Goal: Find specific page/section: Find specific page/section

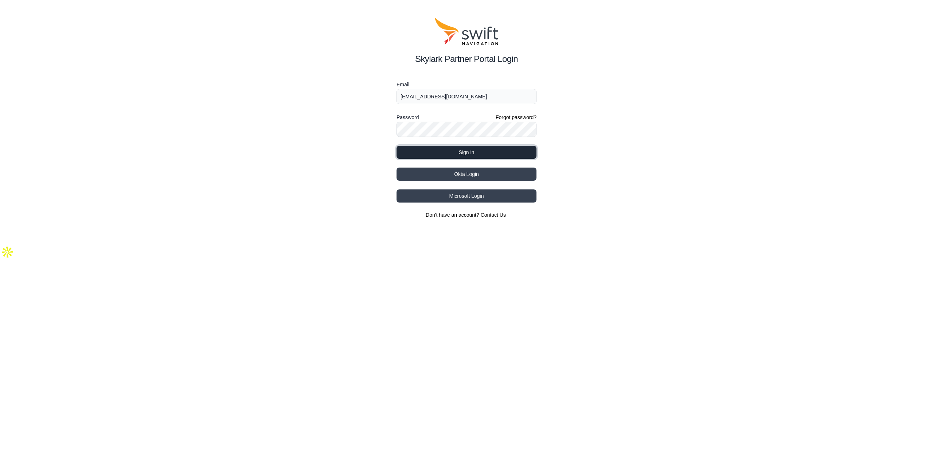
click at [480, 149] on button "Sign in" at bounding box center [467, 152] width 140 height 13
select select
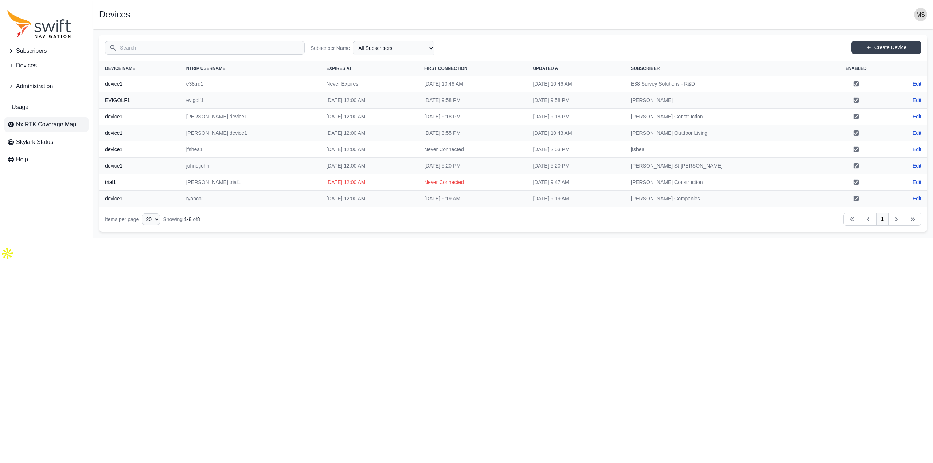
click at [69, 125] on span "Nx RTK Coverage Map" at bounding box center [46, 124] width 60 height 9
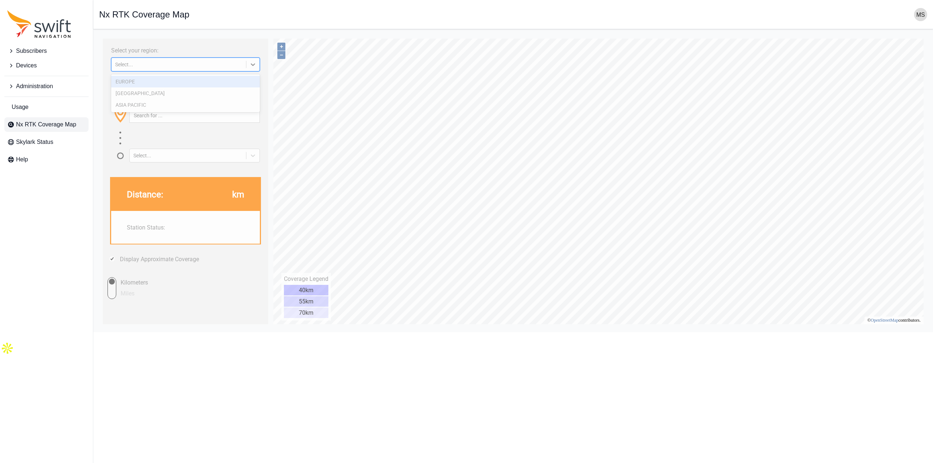
click at [144, 63] on div "Select..." at bounding box center [178, 65] width 127 height 6
click at [143, 94] on div "[GEOGRAPHIC_DATA]" at bounding box center [185, 93] width 149 height 12
click at [172, 116] on input "text" at bounding box center [195, 116] width 130 height 14
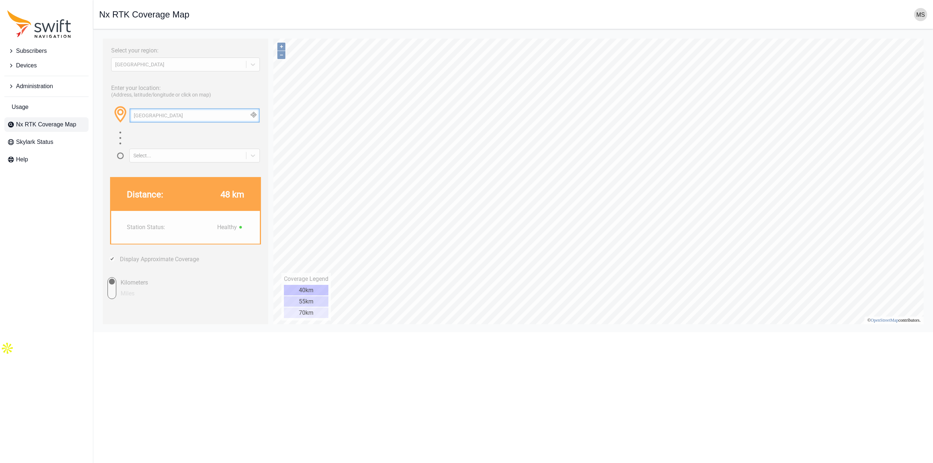
type input "[GEOGRAPHIC_DATA]"
click at [111, 286] on input "Miles" at bounding box center [105, 288] width 22 height 22
radio input "true"
click at [111, 286] on input "Kilometers" at bounding box center [105, 288] width 22 height 22
radio input "true"
